Goal: Task Accomplishment & Management: Manage account settings

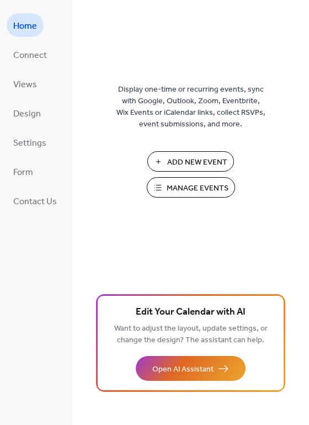
click at [198, 192] on span "Manage Events" at bounding box center [198, 189] width 62 height 12
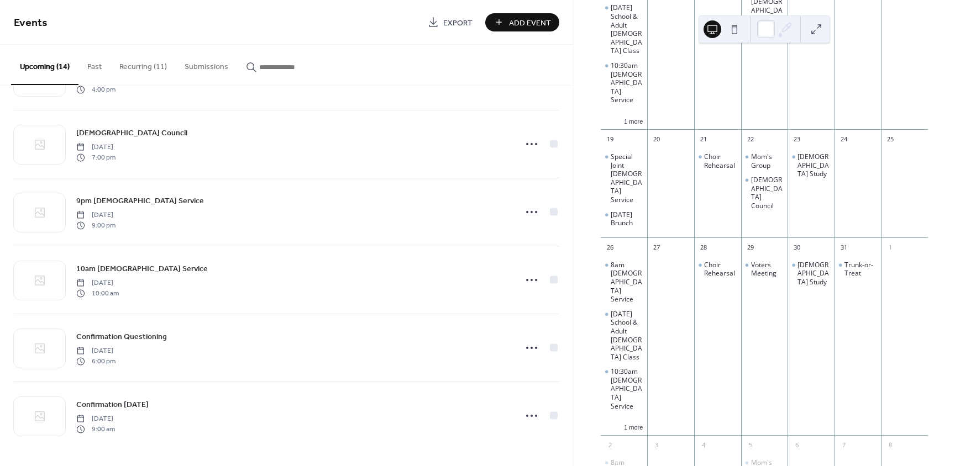
scroll to position [562, 0]
